Goal: Book appointment/travel/reservation

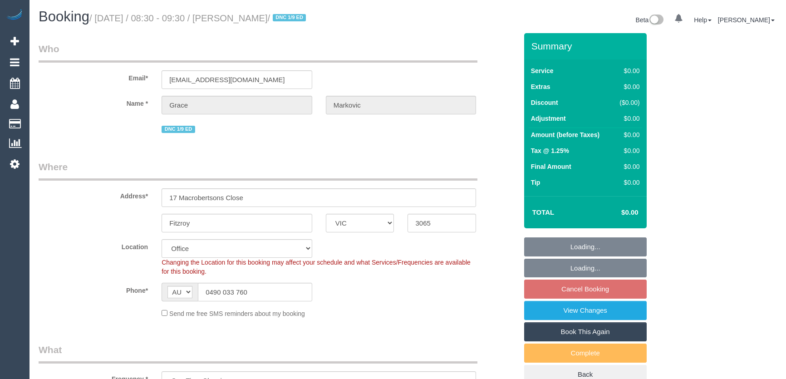
select select "VIC"
select select "number:28"
select select "number:14"
select select "number:19"
select select "number:25"
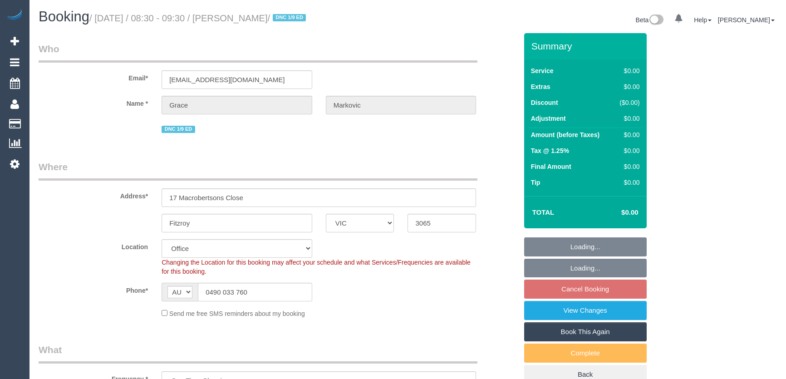
select select "number:13"
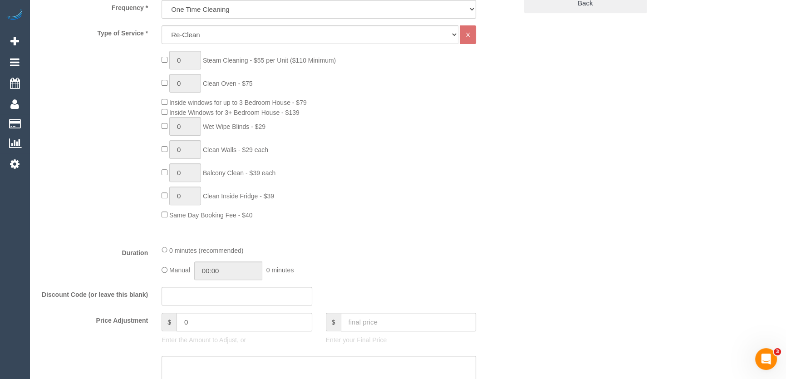
scroll to position [495, 0]
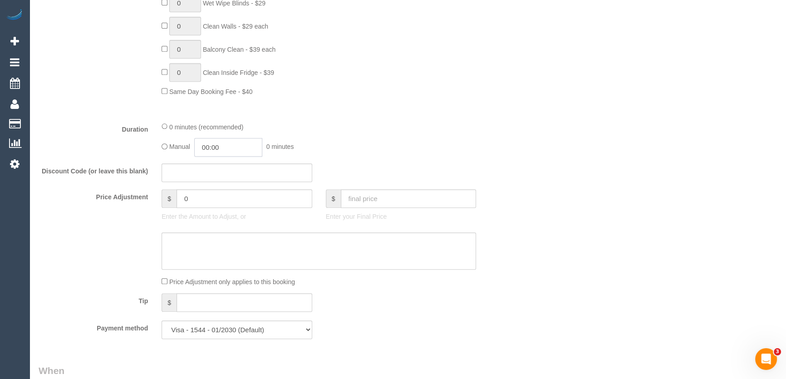
click at [228, 144] on input "00:00" at bounding box center [228, 147] width 68 height 19
type input "02:30"
drag, startPoint x: 211, startPoint y: 218, endPoint x: 288, endPoint y: 192, distance: 81.4
click at [211, 218] on li "02:30" at bounding box center [218, 223] width 40 height 12
click at [396, 148] on div "Manual 02:30 2 hours 30 minutes" at bounding box center [319, 147] width 314 height 19
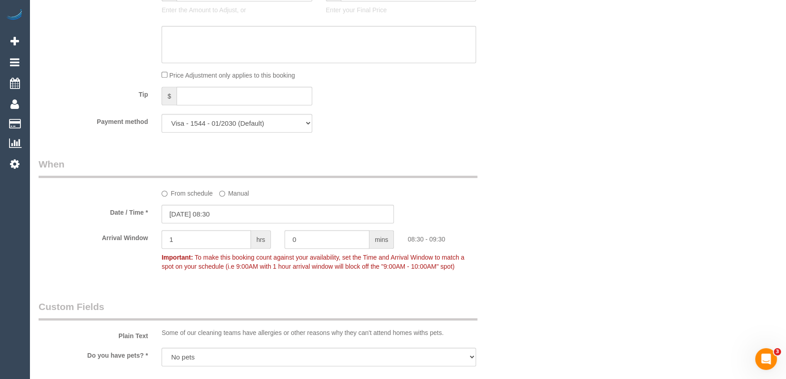
scroll to position [784, 0]
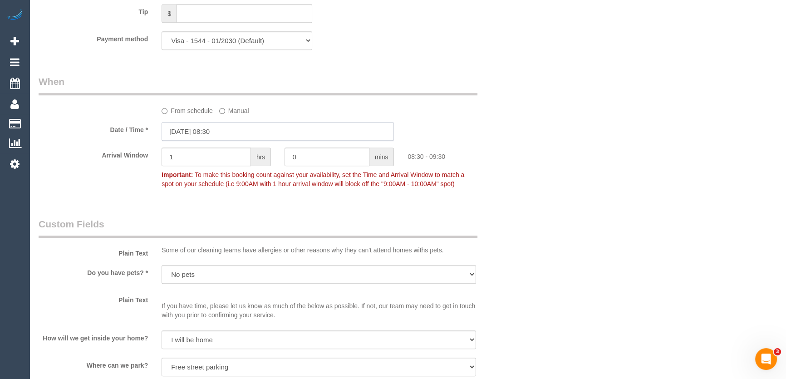
click at [239, 132] on input "[DATE] 08:30" at bounding box center [278, 131] width 232 height 19
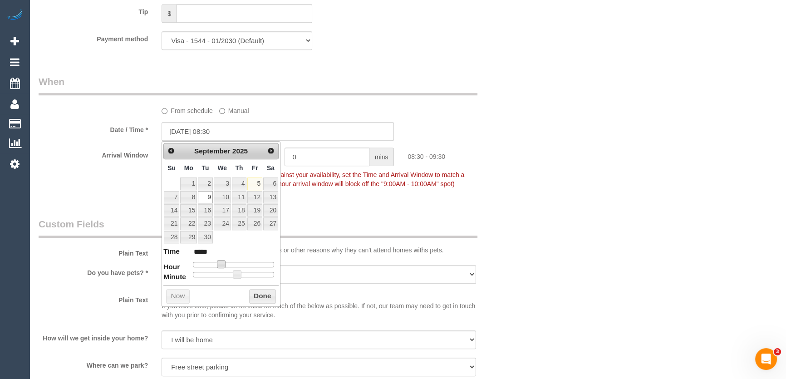
click at [221, 263] on span at bounding box center [221, 264] width 8 height 8
type input "[DATE] 09:30"
type input "*****"
drag, startPoint x: 221, startPoint y: 263, endPoint x: 226, endPoint y: 263, distance: 5.0
click at [225, 263] on span at bounding box center [221, 264] width 8 height 8
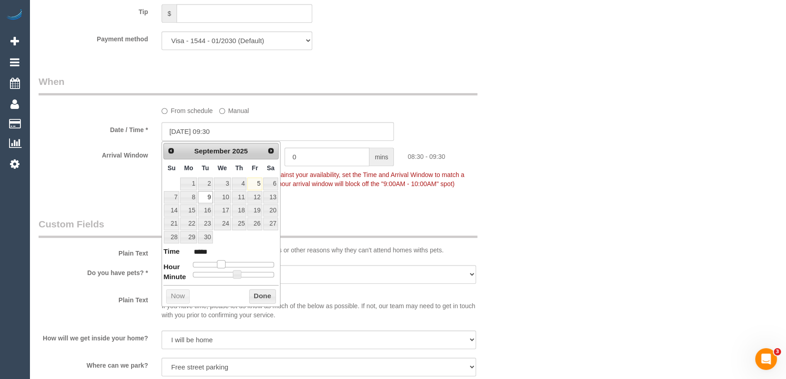
click at [225, 263] on span at bounding box center [221, 264] width 8 height 8
type input "[DATE] 11:30"
type input "*****"
click at [231, 263] on div at bounding box center [233, 264] width 81 height 5
click at [231, 263] on span at bounding box center [231, 264] width 8 height 8
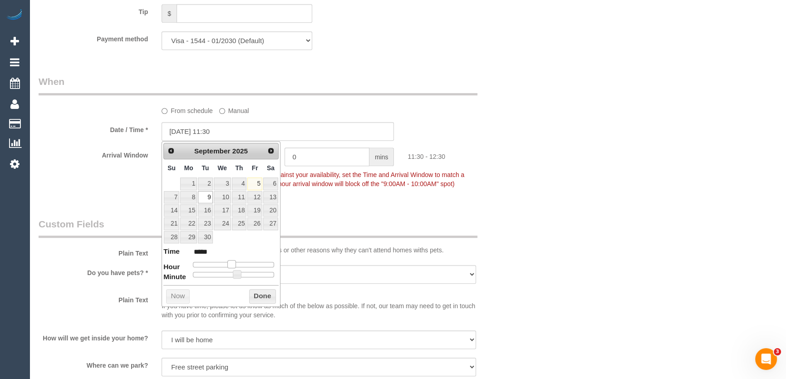
type input "[DATE] 10:30"
type input "*****"
click at [227, 263] on span at bounding box center [228, 264] width 8 height 8
click at [233, 273] on span at bounding box center [237, 274] width 8 height 8
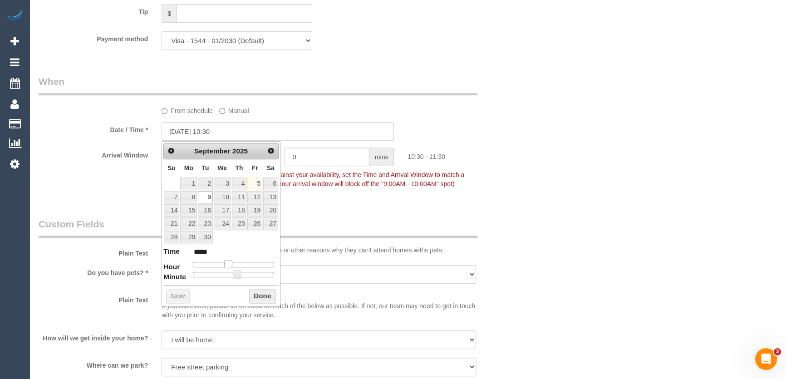
click at [233, 274] on span at bounding box center [237, 274] width 8 height 8
click at [233, 275] on span at bounding box center [237, 274] width 8 height 8
click at [193, 275] on dd at bounding box center [233, 274] width 81 height 5
click at [204, 272] on div at bounding box center [233, 274] width 81 height 5
click at [193, 272] on div at bounding box center [233, 274] width 81 height 5
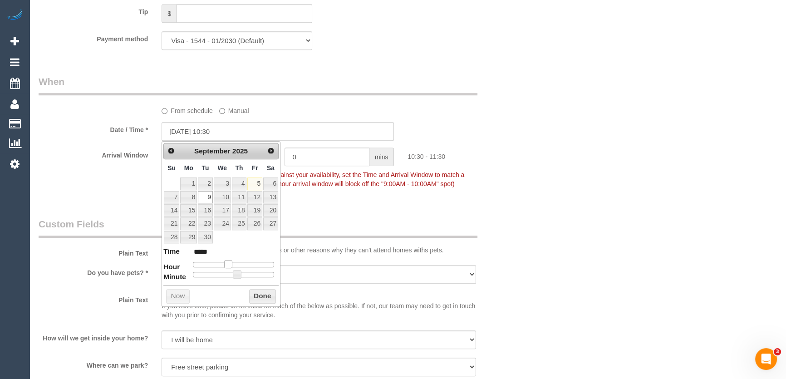
click at [197, 274] on div at bounding box center [233, 274] width 81 height 5
click at [233, 274] on span at bounding box center [237, 274] width 8 height 8
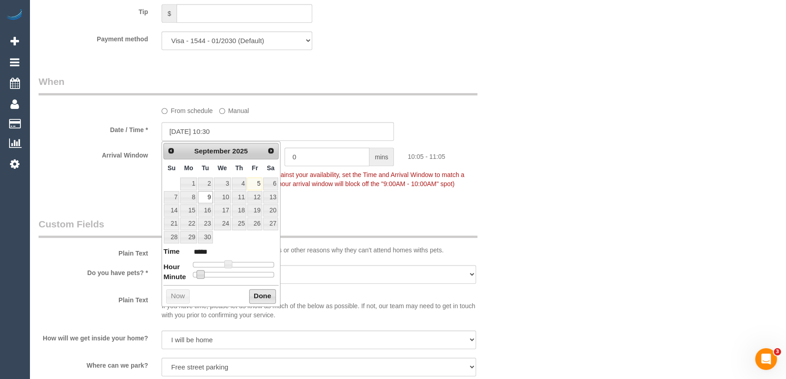
type input "[DATE] 10:05"
type input "*****"
click at [196, 275] on span at bounding box center [200, 274] width 8 height 8
click at [186, 273] on dl "Time ***** Hour Minute Second Millisecond Microsecond Time Zone ***** ***** ***…" at bounding box center [220, 261] width 115 height 31
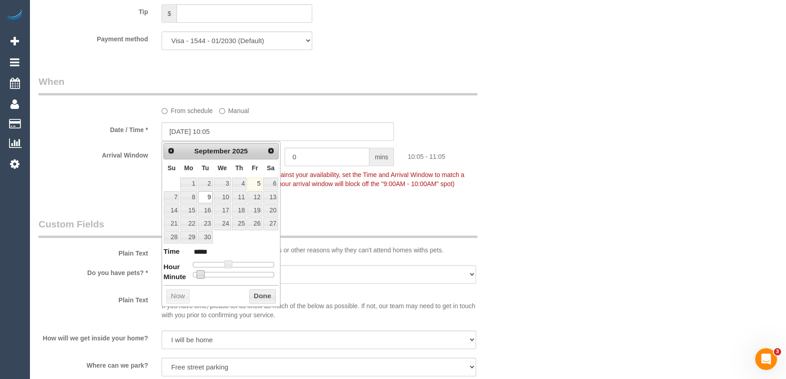
click at [182, 272] on dl "Time ***** Hour Minute Second Millisecond Microsecond Time Zone ***** ***** ***…" at bounding box center [220, 261] width 115 height 31
click at [202, 272] on div at bounding box center [233, 274] width 81 height 5
click at [202, 271] on span at bounding box center [200, 274] width 8 height 8
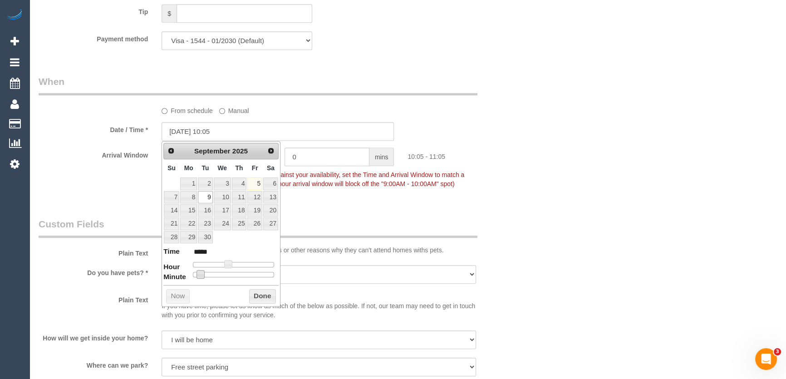
click at [199, 271] on span at bounding box center [200, 274] width 8 height 8
click at [194, 272] on div at bounding box center [233, 274] width 81 height 5
click at [196, 271] on span at bounding box center [200, 274] width 8 height 8
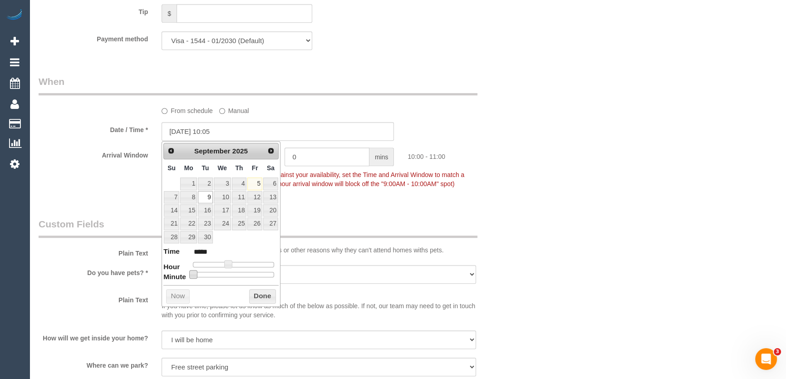
type input "[DATE] 10:00"
type input "*****"
click at [380, 219] on legend "Custom Fields" at bounding box center [258, 227] width 439 height 20
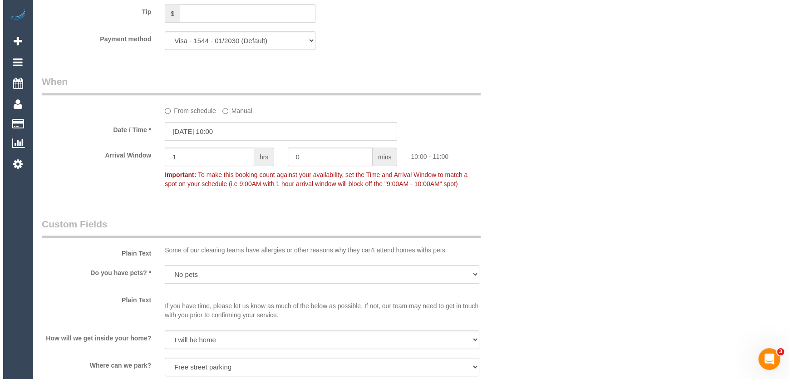
scroll to position [1113, 0]
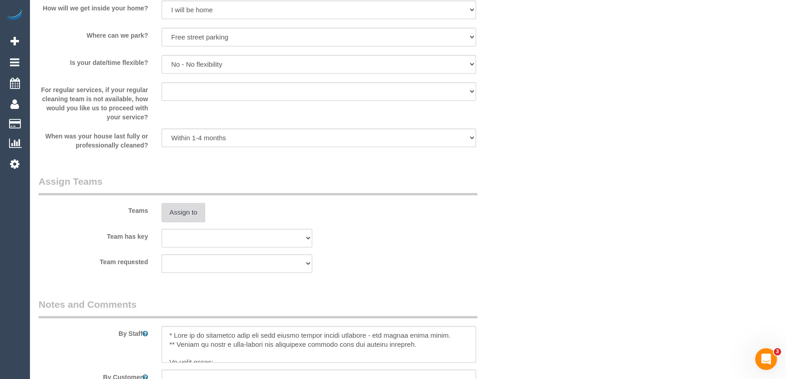
click at [179, 216] on button "Assign to" at bounding box center [184, 212] width 44 height 19
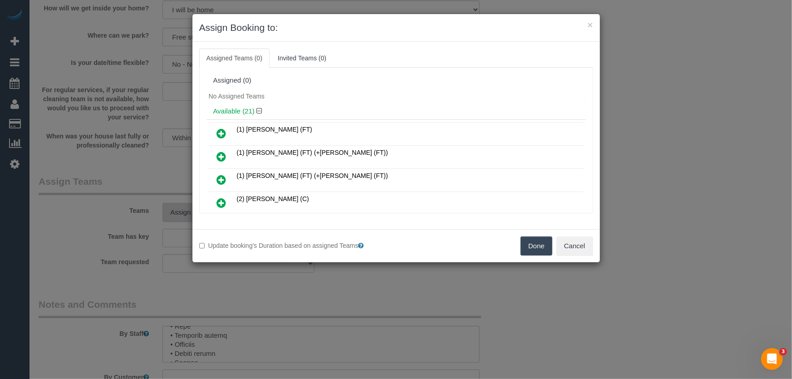
scroll to position [4883, 0]
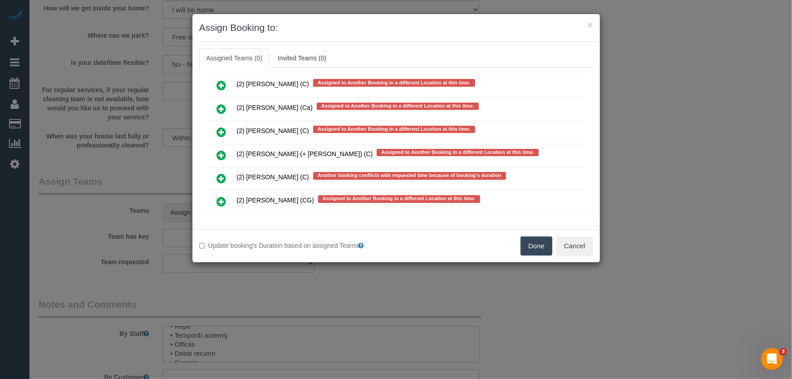
click at [220, 242] on icon at bounding box center [222, 247] width 10 height 11
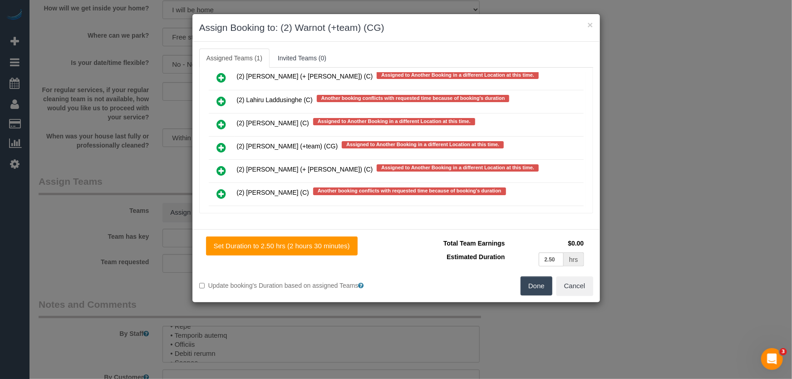
scroll to position [4619, 0]
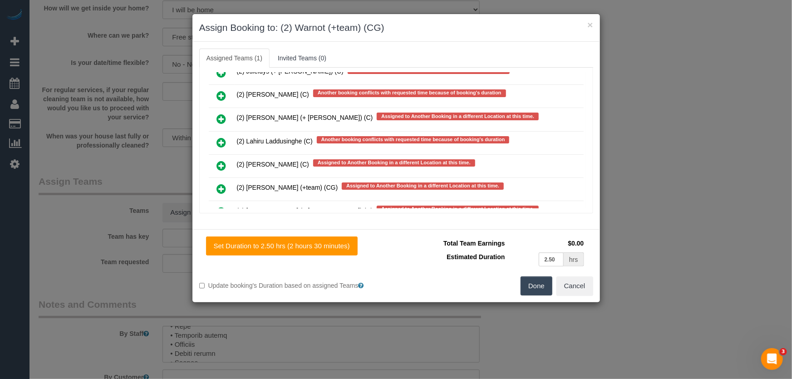
click at [222, 183] on icon at bounding box center [222, 188] width 10 height 11
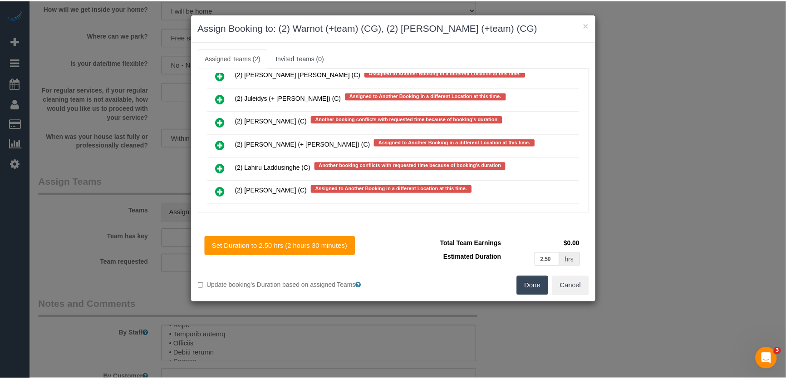
scroll to position [4646, 0]
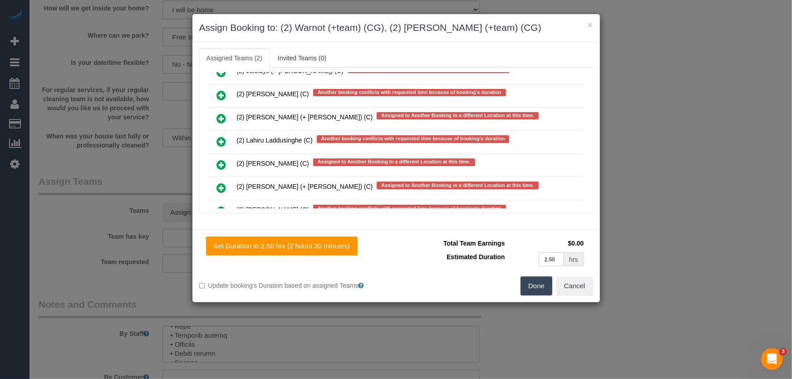
click at [539, 287] on button "Done" at bounding box center [536, 285] width 32 height 19
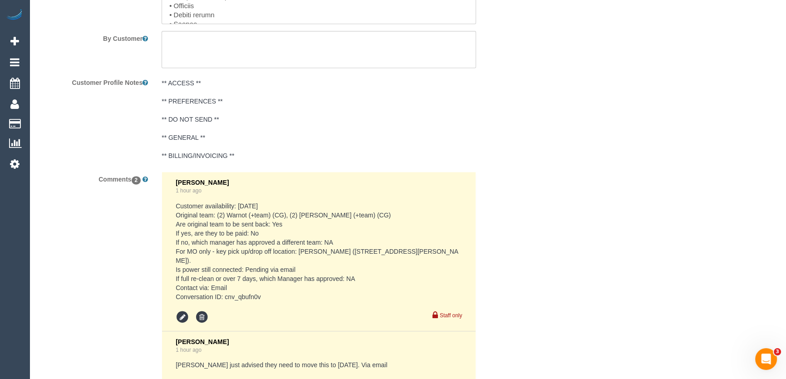
scroll to position [1570, 0]
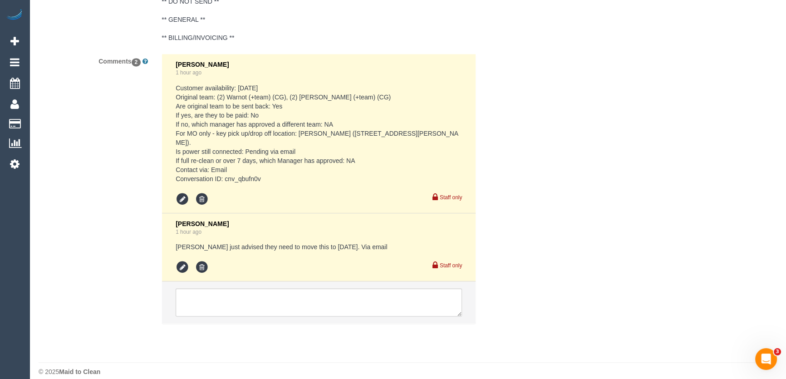
click at [227, 169] on pre "Customer availability: [DATE] Original team: (2) Warnot (+team) (CG), (2) [PERS…" at bounding box center [319, 133] width 286 height 100
copy pre "cnv_qbufn0v"
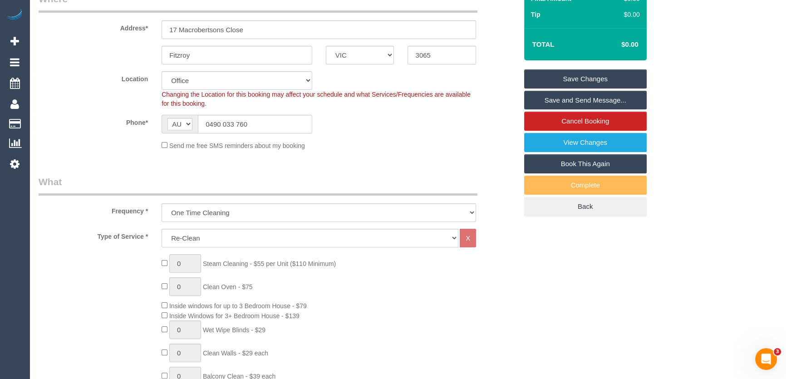
scroll to position [0, 0]
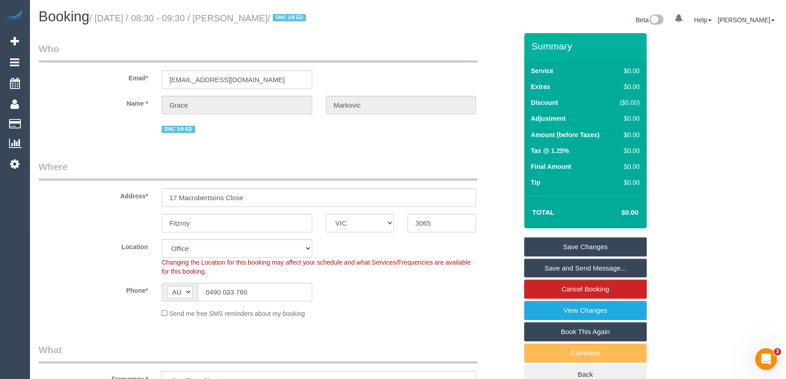
click at [263, 18] on small "/ [DATE] / 08:30 - 09:30 / [PERSON_NAME] / DNC 1/9 ED" at bounding box center [198, 18] width 219 height 10
copy small "[PERSON_NAME]"
click at [585, 245] on link "Save Changes" at bounding box center [585, 246] width 123 height 19
